Goal: Task Accomplishment & Management: Complete application form

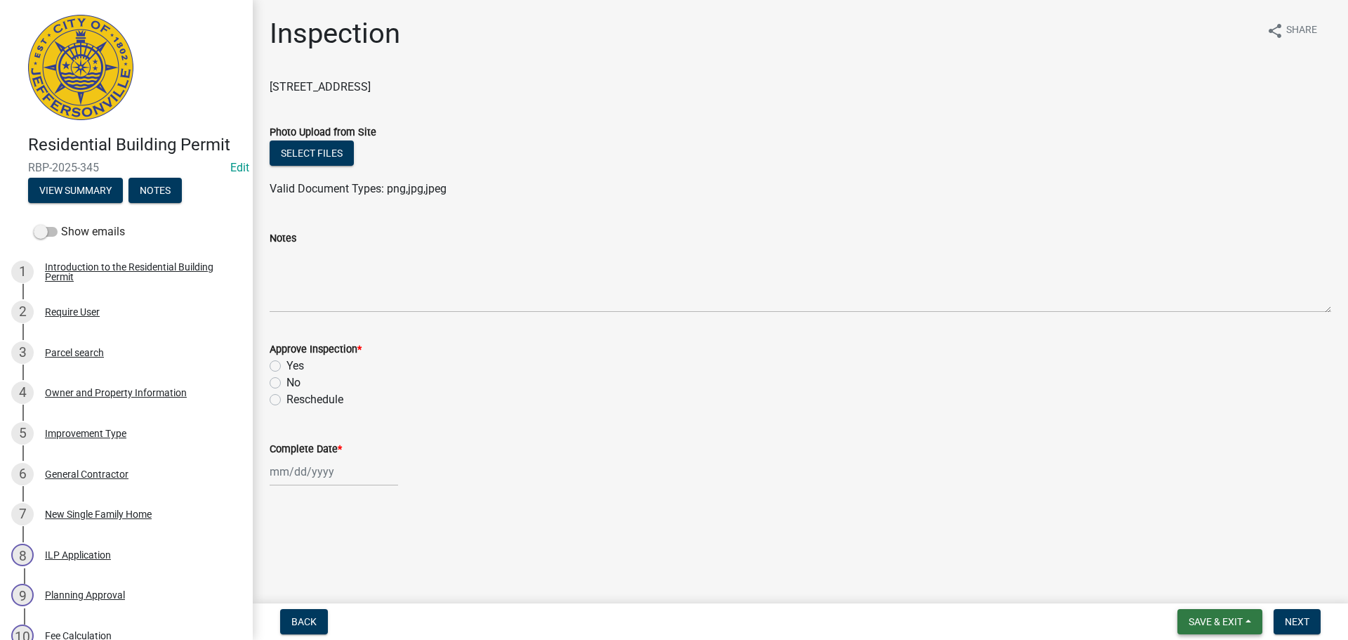
click at [1218, 622] on span "Save & Exit" at bounding box center [1216, 621] width 54 height 11
click at [1209, 588] on button "Save & Exit" at bounding box center [1206, 585] width 112 height 34
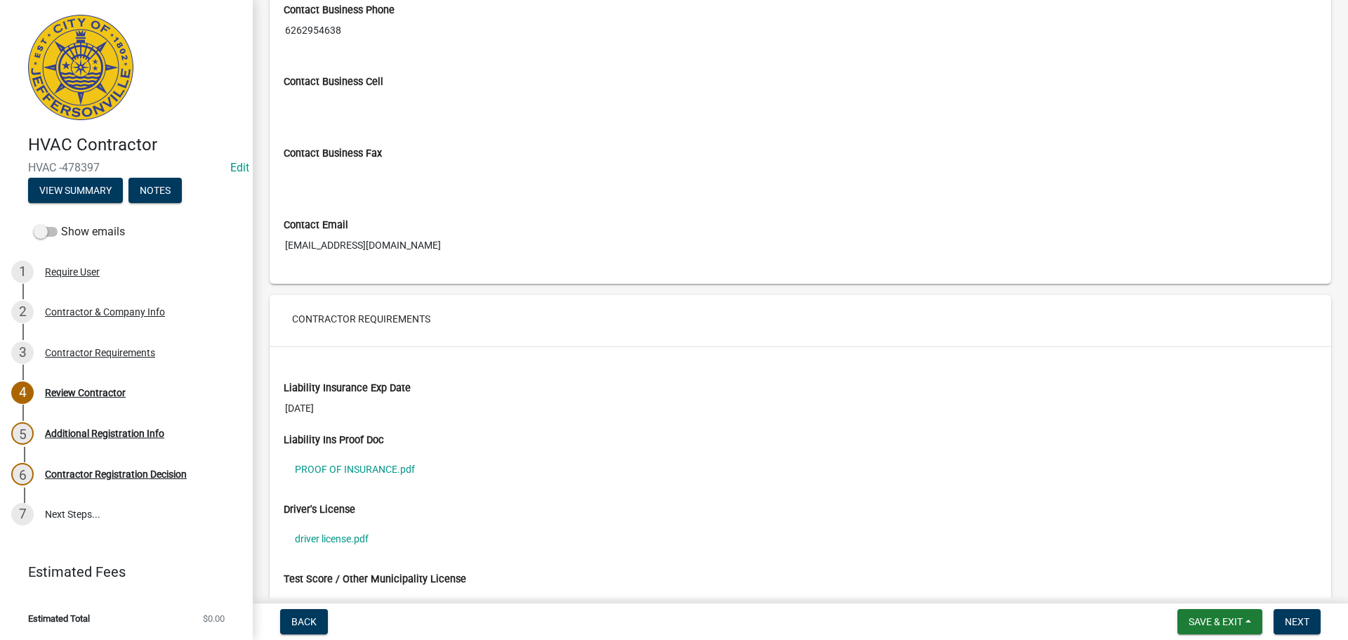
scroll to position [843, 0]
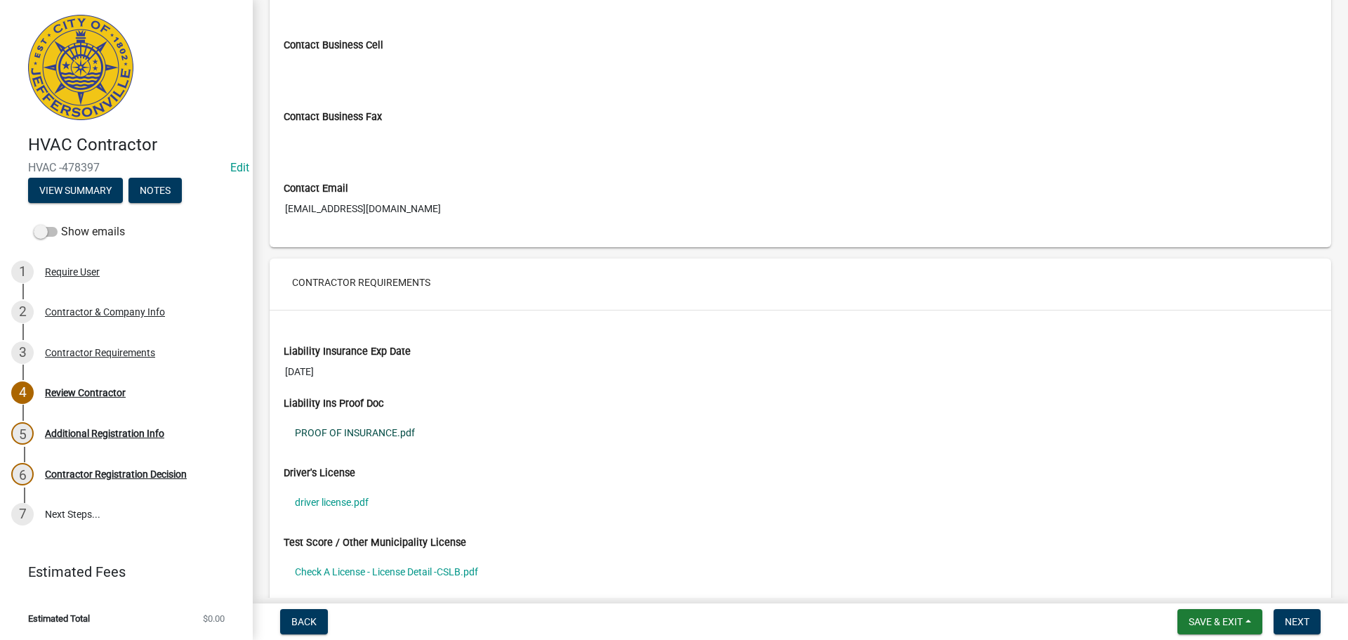
click at [338, 431] on link "PROOF OF INSURANCE.pdf" at bounding box center [801, 432] width 1034 height 32
click at [345, 501] on link "driver license.pdf" at bounding box center [801, 502] width 1034 height 32
click at [371, 572] on link "Check A License - License Detail -CSLB.pdf" at bounding box center [801, 571] width 1034 height 32
click at [1210, 623] on span "Save & Exit" at bounding box center [1216, 621] width 54 height 11
click at [1201, 588] on button "Save & Exit" at bounding box center [1206, 585] width 112 height 34
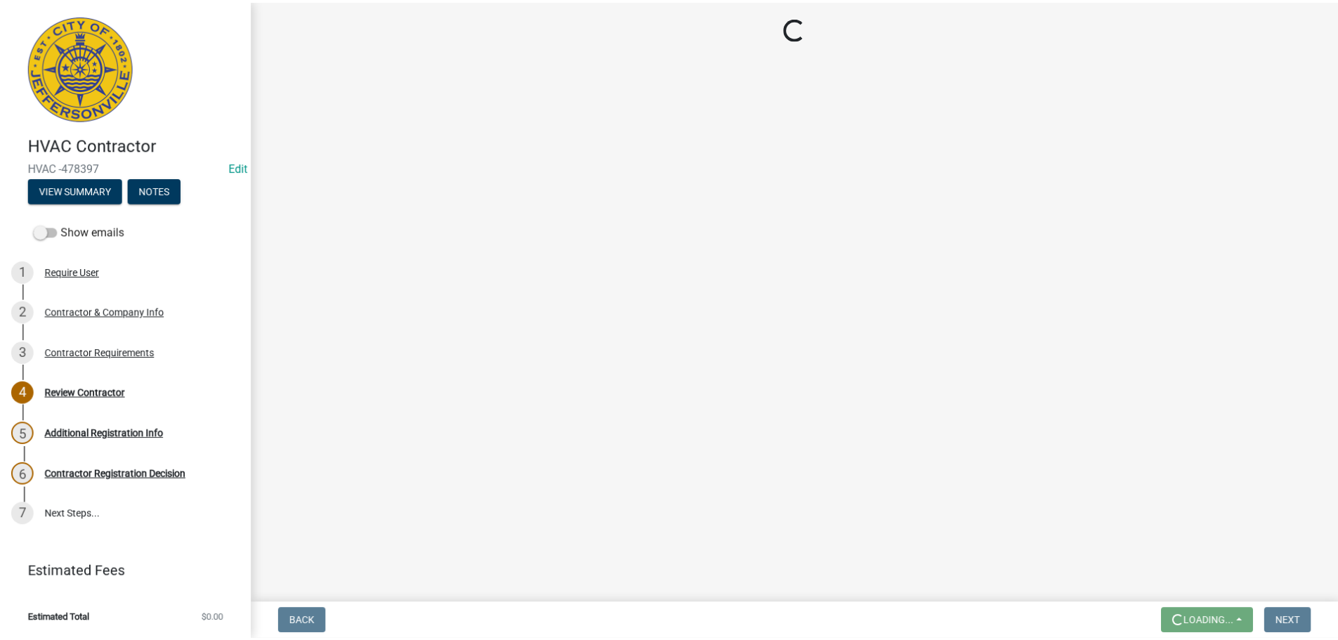
scroll to position [0, 0]
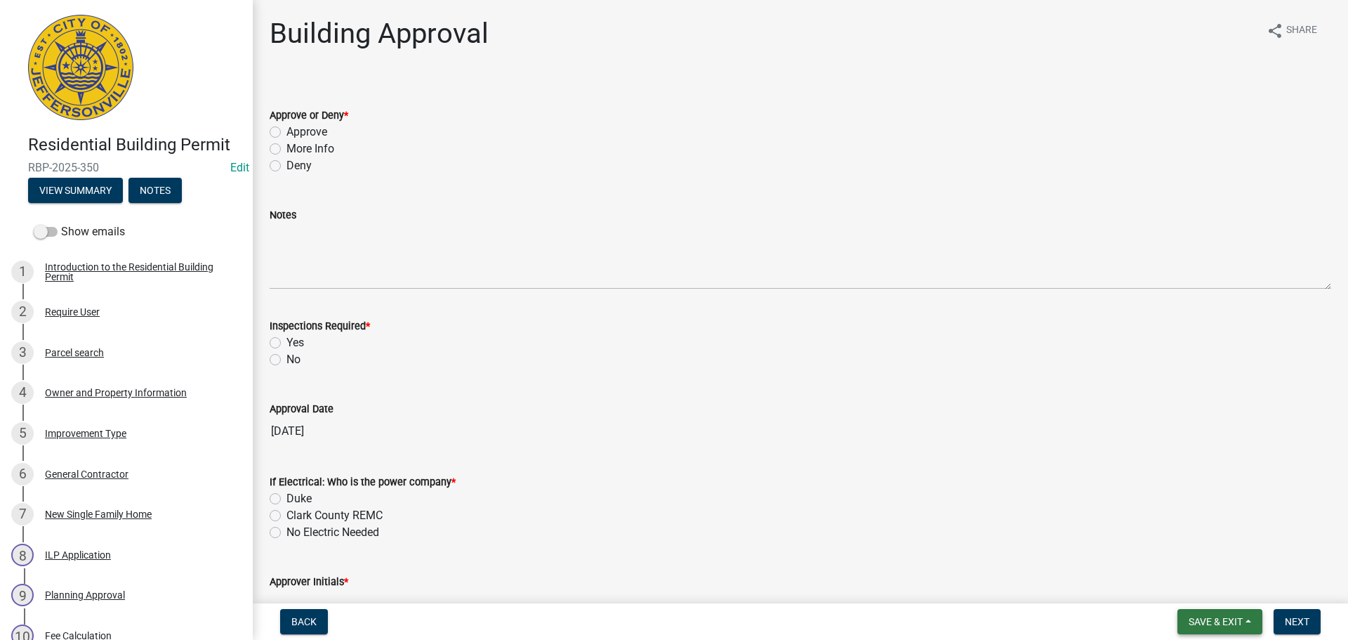
click at [1217, 623] on span "Save & Exit" at bounding box center [1216, 621] width 54 height 11
click at [1186, 592] on button "Save & Exit" at bounding box center [1206, 585] width 112 height 34
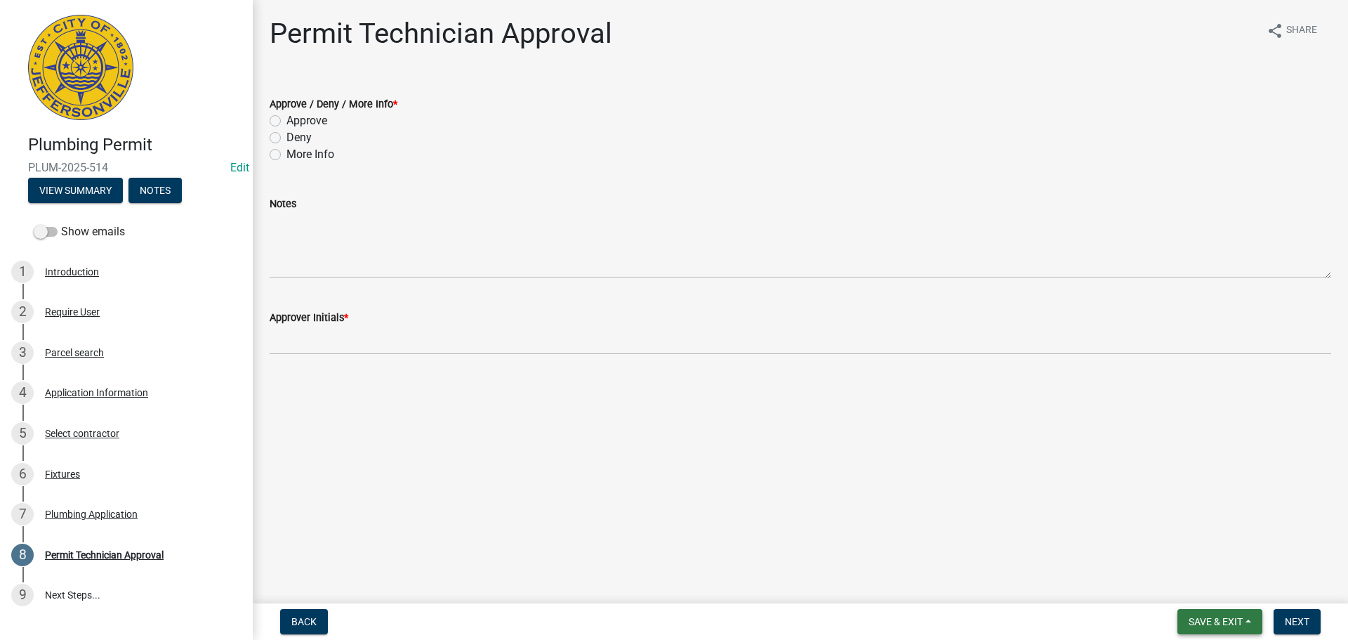
click at [1207, 617] on span "Save & Exit" at bounding box center [1216, 621] width 54 height 11
click at [1199, 589] on button "Save & Exit" at bounding box center [1206, 585] width 112 height 34
